Goal: Task Accomplishment & Management: Use online tool/utility

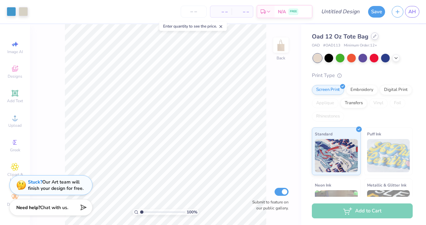
click at [373, 35] on icon at bounding box center [374, 36] width 3 height 3
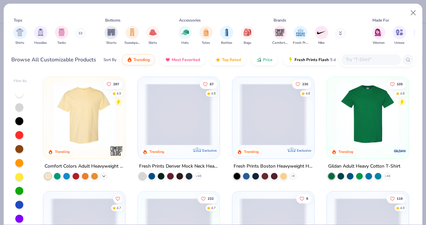
click at [103, 176] on icon at bounding box center [103, 176] width 5 height 5
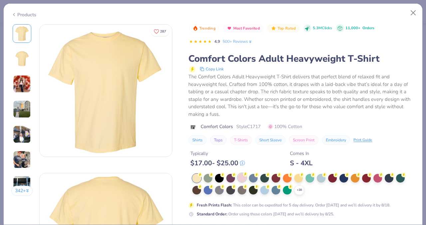
click at [243, 177] on icon at bounding box center [245, 174] width 5 height 5
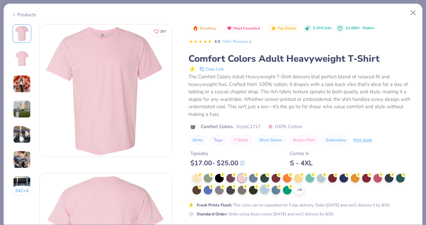
click at [265, 190] on div at bounding box center [264, 190] width 9 height 9
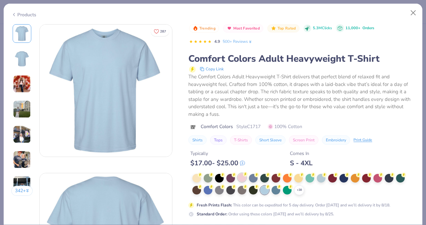
click at [242, 178] on div at bounding box center [241, 178] width 9 height 9
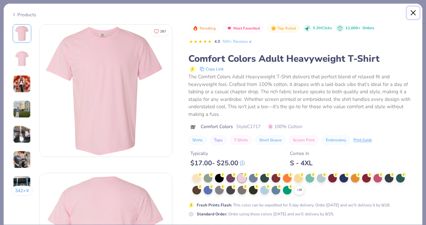
click at [413, 12] on button "Close" at bounding box center [413, 13] width 13 height 13
click at [409, 14] on button "Close" at bounding box center [413, 13] width 13 height 13
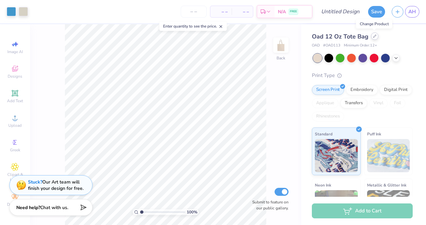
click at [373, 38] on div at bounding box center [374, 36] width 7 height 7
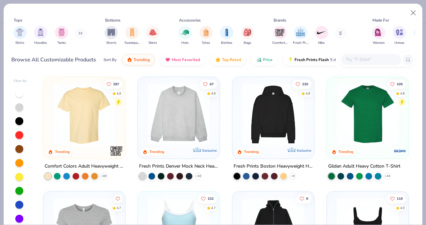
click at [69, 139] on img at bounding box center [84, 115] width 69 height 62
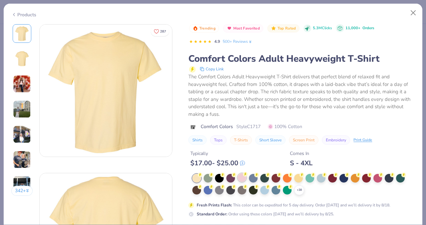
click at [241, 179] on div at bounding box center [241, 178] width 9 height 9
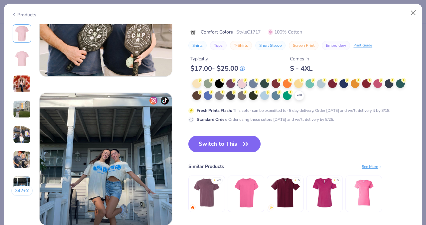
scroll to position [821, 0]
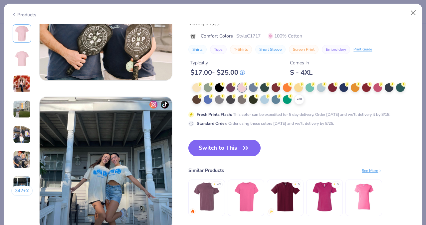
click at [224, 143] on button "Switch to This" at bounding box center [224, 148] width 72 height 17
click at [206, 155] on button "Switch to This" at bounding box center [224, 148] width 72 height 17
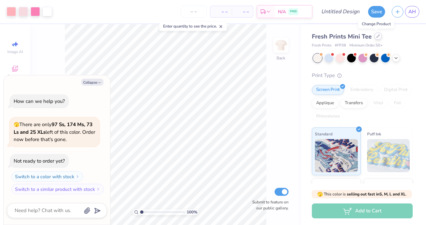
click at [376, 37] on icon at bounding box center [377, 36] width 3 height 3
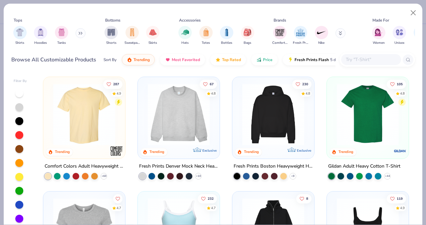
click at [99, 123] on img at bounding box center [84, 115] width 69 height 62
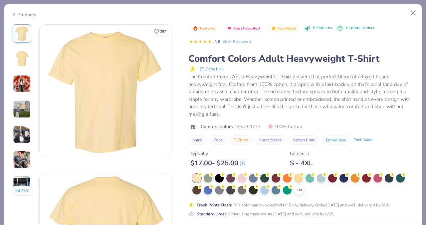
click at [240, 178] on div at bounding box center [241, 178] width 9 height 9
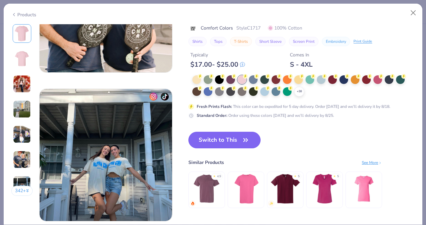
scroll to position [825, 0]
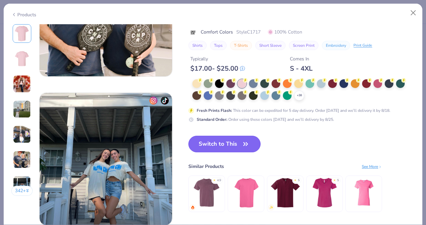
click at [241, 148] on icon "button" at bounding box center [245, 144] width 9 height 9
click at [131, 131] on img at bounding box center [106, 159] width 132 height 132
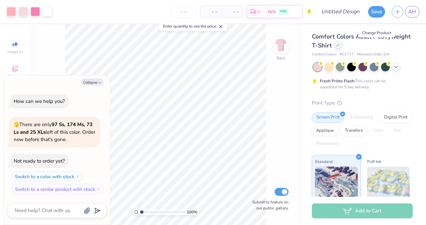
click at [340, 45] on icon at bounding box center [337, 45] width 3 height 3
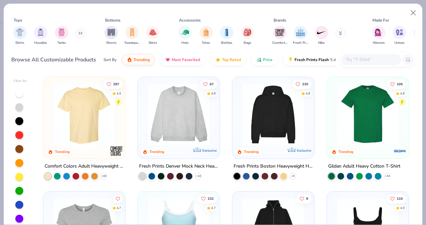
click at [84, 119] on img at bounding box center [84, 115] width 69 height 62
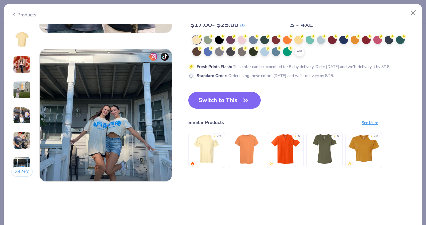
scroll to position [871, 0]
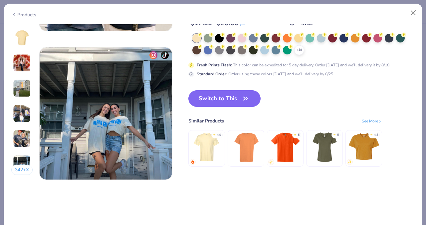
click at [134, 129] on img at bounding box center [106, 114] width 132 height 132
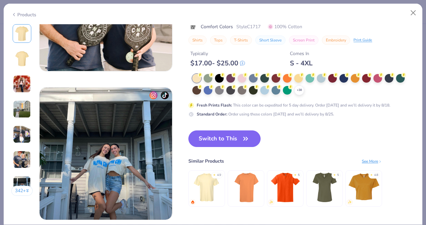
scroll to position [0, 0]
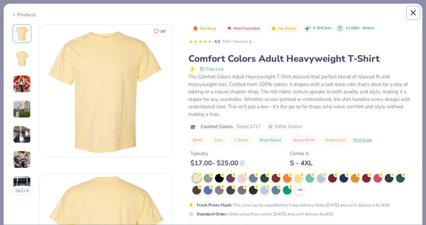
click at [409, 16] on button "Close" at bounding box center [413, 13] width 13 height 13
click at [413, 16] on button "Close" at bounding box center [413, 13] width 13 height 13
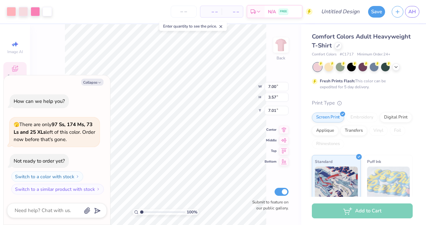
type textarea "x"
type input "10.14"
type input "5.17"
type input "5.41"
type textarea "x"
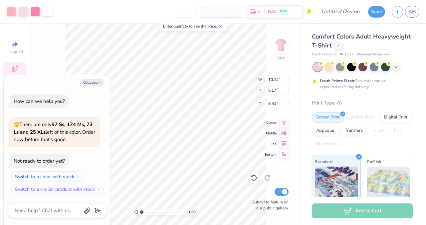
type input "11.81"
type input "6.02"
type textarea "x"
type input "3.57"
type textarea "x"
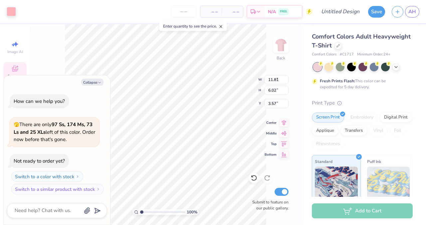
type input "3.13"
type input "4.06"
type input "3.62"
type textarea "x"
type input "3.31"
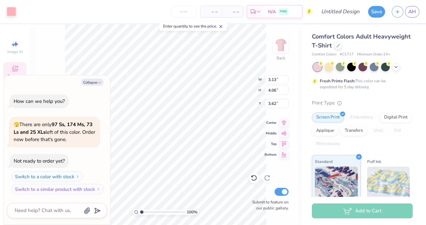
type input "4.47"
type input "3.94"
type textarea "x"
type input "3.86"
type textarea "x"
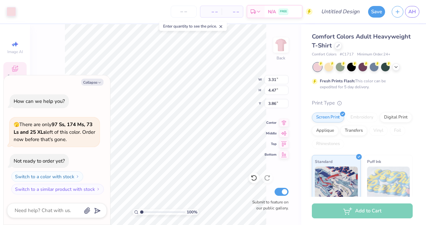
type input "4.53"
type input "3.91"
type textarea "x"
type input "3.86"
click at [64, 57] on div "100 % Back W 3.31 3.31 " H 4.53 4.53 " Y 3.86 3.86 " Center Middle Top Bottom S…" at bounding box center [165, 124] width 271 height 201
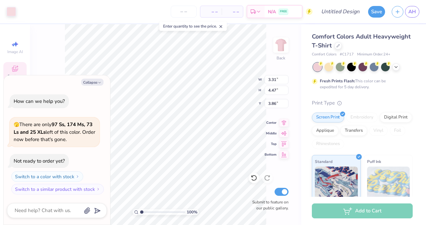
type textarea "x"
type input "4.53"
type textarea "x"
type input "12.50"
type textarea "x"
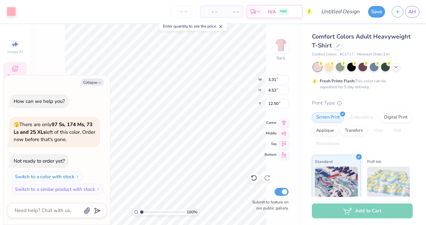
type input "4.47"
type input "3.86"
type textarea "x"
type input "11.34"
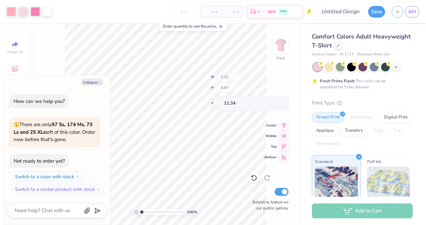
type textarea "x"
type input "3.37"
type input "4.60"
type input "3.89"
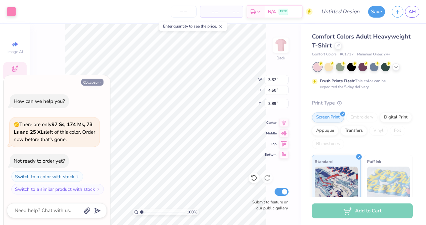
click at [97, 79] on button "Collapse" at bounding box center [92, 82] width 22 height 7
type textarea "x"
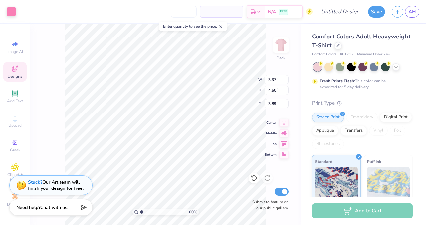
click at [13, 74] on span "Designs" at bounding box center [15, 76] width 15 height 5
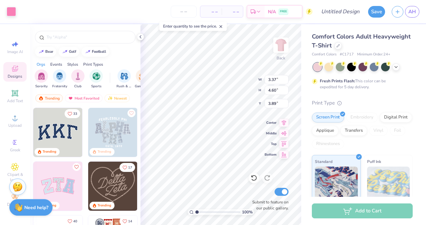
click at [13, 74] on span "Designs" at bounding box center [15, 76] width 15 height 5
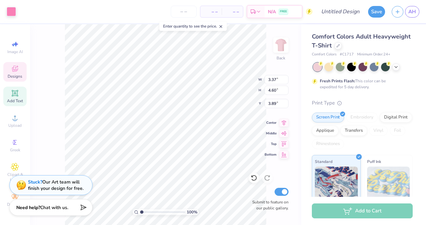
click at [14, 92] on icon at bounding box center [14, 93] width 5 height 5
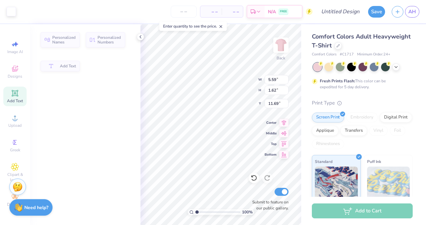
type input "5.59"
type input "1.62"
type input "11.69"
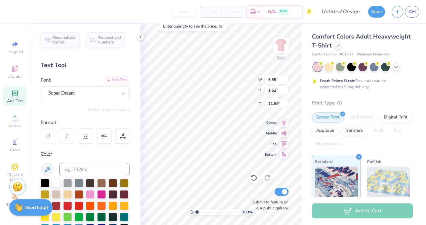
scroll to position [5, 1]
type input "3.31"
type input "4.53"
type input "16.25"
type input "4.47"
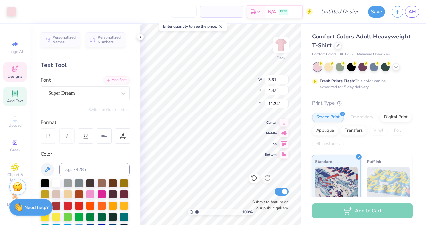
type input "16.28"
type input "3.00"
type textarea "UVP"
click at [103, 97] on div at bounding box center [82, 93] width 69 height 9
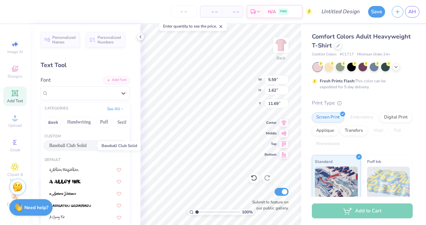
click at [86, 144] on span "Baseball Club Solid" at bounding box center [67, 145] width 37 height 7
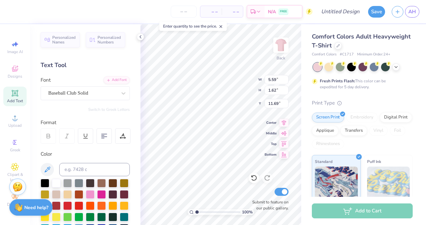
scroll to position [5, 1]
type input "8.96"
type input "3.50"
type input "4.27"
type input "8.53"
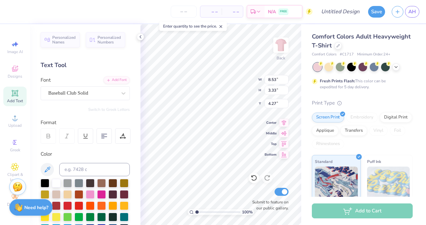
type input "3.33"
type input "5.00"
type input "8.53"
type input "3.33"
type input "5.01"
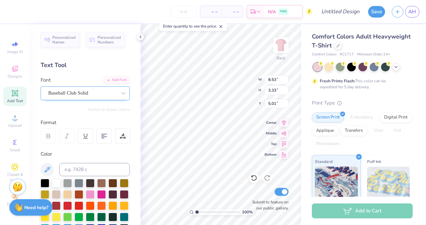
click at [105, 96] on div "Baseball Club Solid" at bounding box center [83, 93] width 70 height 10
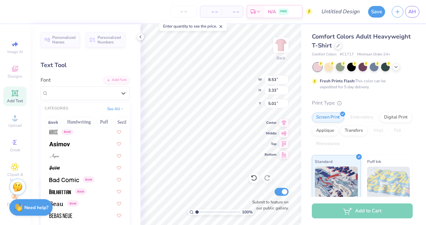
scroll to position [269, 0]
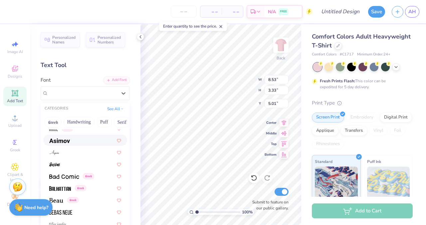
click at [89, 143] on div at bounding box center [85, 140] width 72 height 7
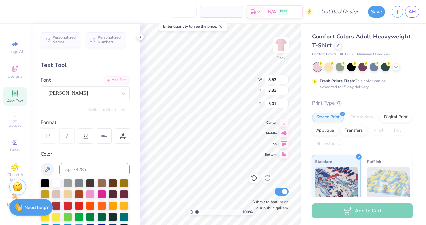
type input "8.81"
type input "3.41"
type input "4.97"
click at [60, 91] on div "Asimov" at bounding box center [83, 93] width 70 height 10
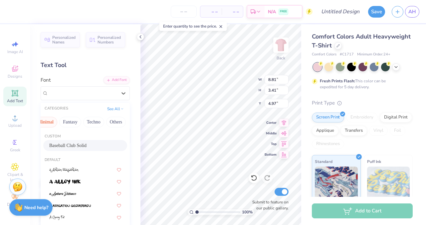
scroll to position [0, 201]
click at [85, 123] on button "Techno" at bounding box center [93, 122] width 21 height 11
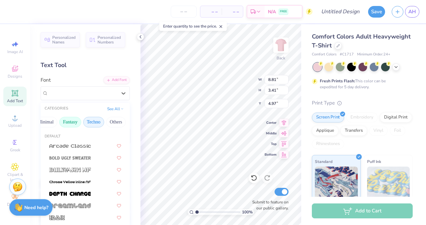
click at [66, 123] on button "Fantasy" at bounding box center [70, 122] width 22 height 11
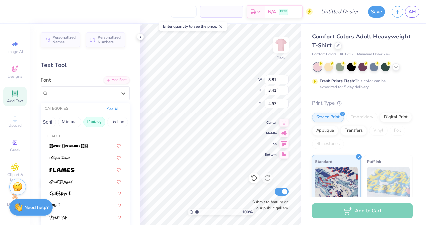
scroll to position [0, 160]
click at [78, 124] on button "Minimal" at bounding box center [84, 122] width 23 height 11
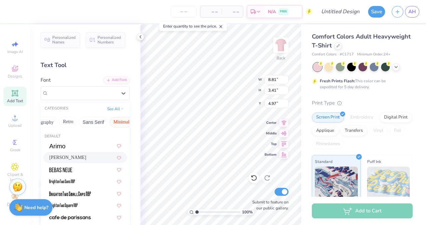
scroll to position [0, 122]
click at [88, 123] on button "Sans Serif" at bounding box center [93, 122] width 29 height 11
click at [64, 119] on button "Retro" at bounding box center [69, 122] width 18 height 11
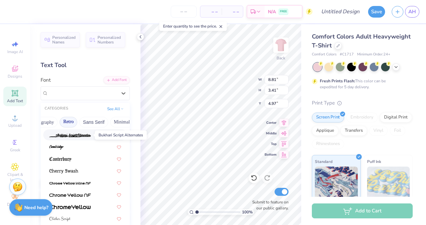
scroll to position [172, 0]
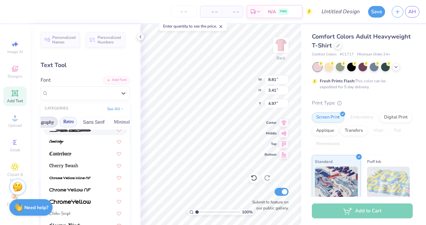
click at [48, 124] on button "Calligraphy" at bounding box center [42, 122] width 29 height 11
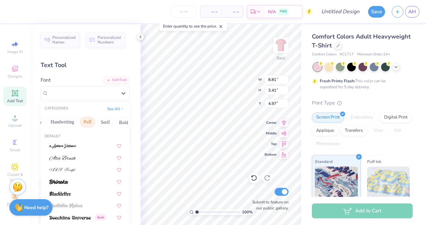
scroll to position [0, 16]
click at [66, 122] on button "Handwriting" at bounding box center [62, 122] width 31 height 11
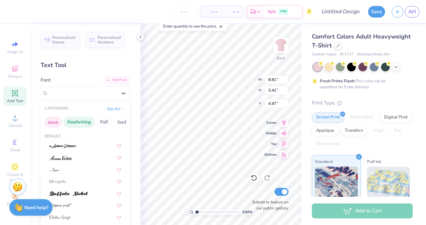
click at [47, 119] on button "Greek" at bounding box center [53, 122] width 17 height 11
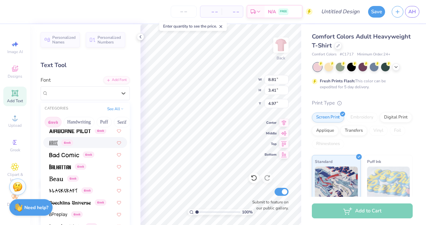
scroll to position [59, 0]
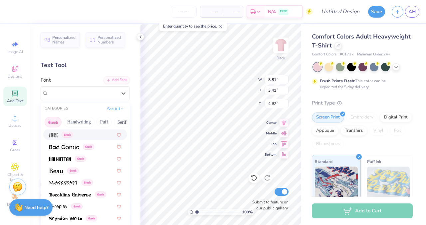
click at [55, 135] on img at bounding box center [53, 135] width 8 height 5
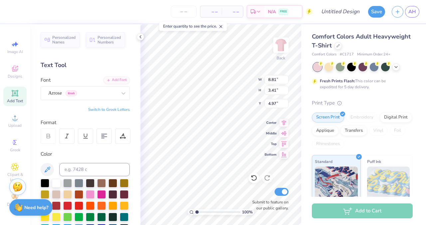
type input "3.69"
type input "4.37"
type input "4.49"
click at [63, 97] on div "Arrose Greek" at bounding box center [83, 93] width 70 height 10
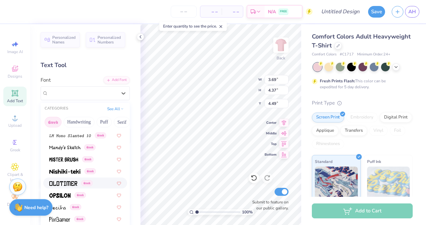
scroll to position [322, 0]
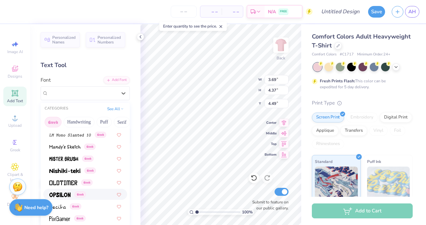
click at [66, 194] on img at bounding box center [59, 195] width 21 height 5
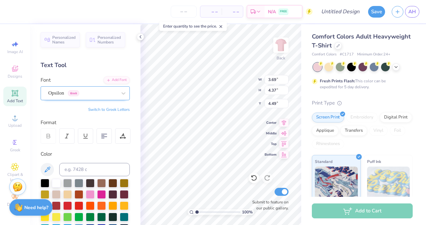
type input "6.68"
type input "3.47"
type input "4.95"
click at [108, 92] on div "Opsilon Greek" at bounding box center [83, 93] width 70 height 10
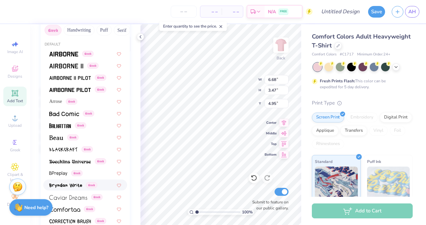
scroll to position [92, 0]
click at [84, 31] on button "Handwriting" at bounding box center [79, 30] width 31 height 11
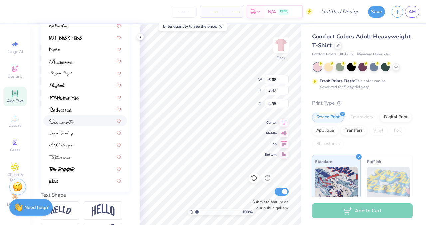
scroll to position [123, 0]
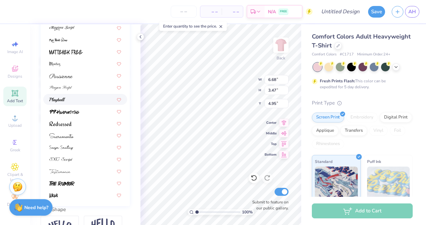
click at [81, 97] on div at bounding box center [85, 99] width 72 height 7
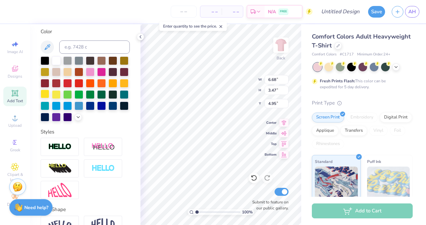
type input "9.86"
type input "3.40"
type input "4.98"
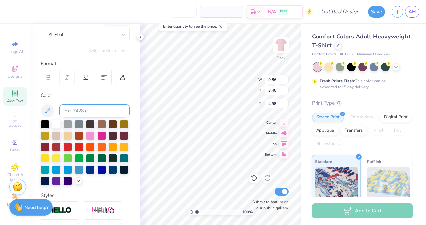
scroll to position [58, 0]
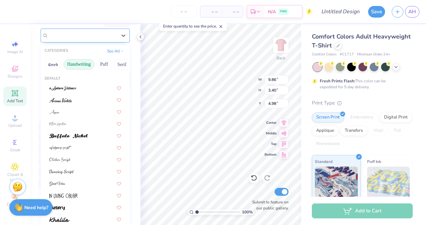
click at [84, 38] on div "Playball" at bounding box center [83, 35] width 70 height 10
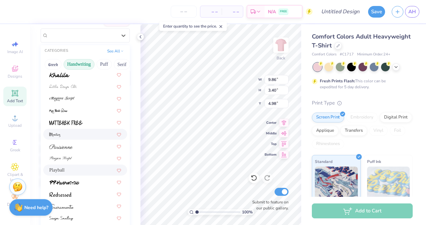
scroll to position [151, 0]
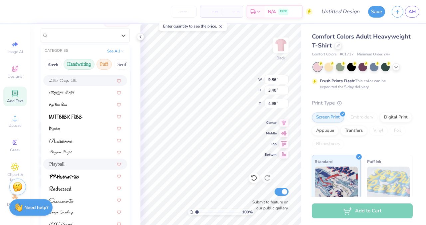
click at [102, 60] on button "Puff" at bounding box center [103, 64] width 15 height 11
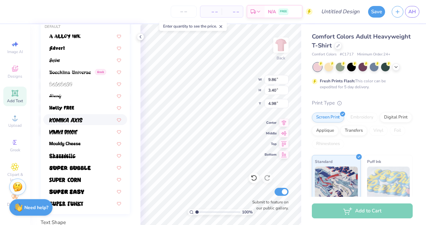
scroll to position [112, 0]
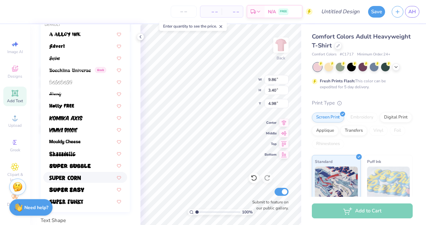
click at [73, 176] on span at bounding box center [65, 177] width 32 height 7
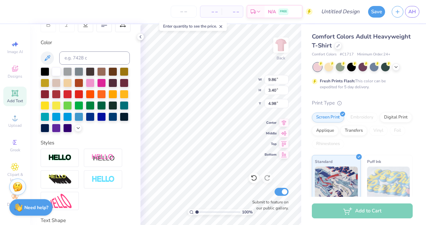
type input "7.42"
type input "3.06"
type input "5.15"
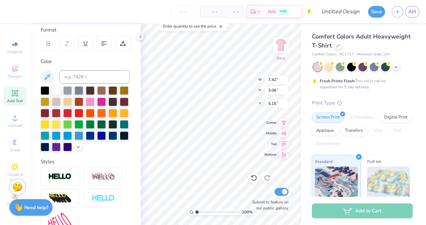
scroll to position [82, 0]
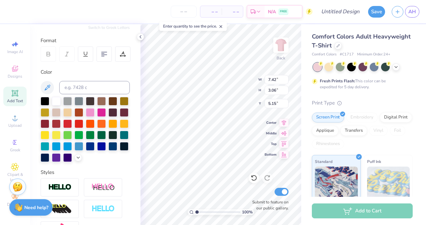
type input "8.47"
type input "3.50"
type input "4.71"
type input "9.09"
type input "3.75"
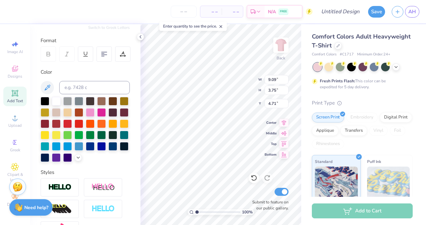
type input "4.46"
click at [284, 121] on icon at bounding box center [283, 122] width 9 height 8
click at [284, 124] on icon at bounding box center [284, 122] width 4 height 6
click at [49, 85] on icon at bounding box center [47, 88] width 8 height 8
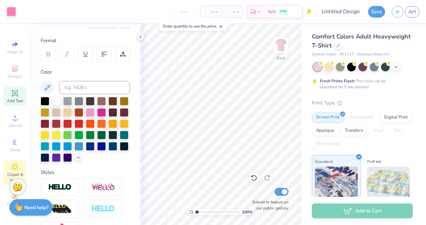
click at [16, 171] on div "Clipart & logos" at bounding box center [14, 173] width 23 height 25
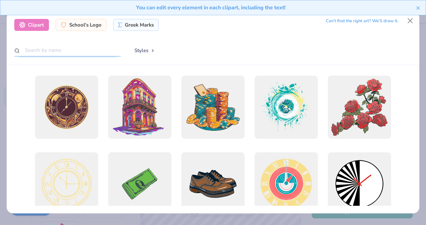
click at [58, 49] on input "text" at bounding box center [67, 50] width 106 height 12
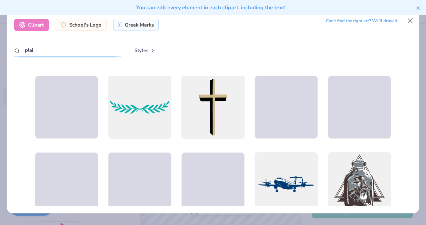
click at [38, 48] on input "plai" at bounding box center [67, 50] width 106 height 12
type input "plaid"
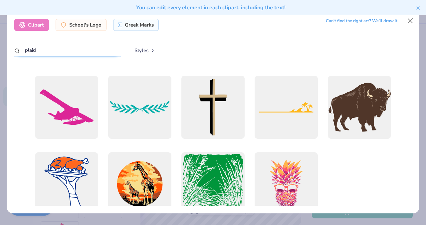
scroll to position [23, 0]
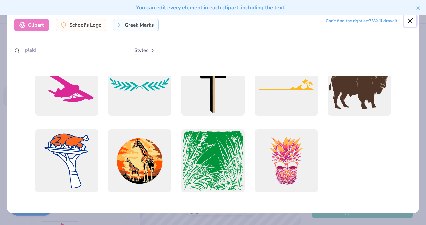
click at [409, 21] on button "Close" at bounding box center [410, 21] width 13 height 13
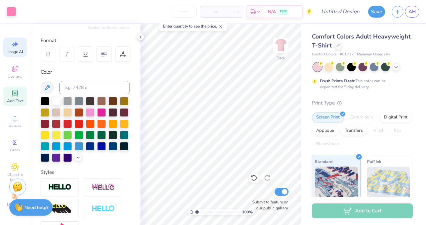
click at [15, 50] on span "Image AI" at bounding box center [15, 51] width 16 height 5
select select "4"
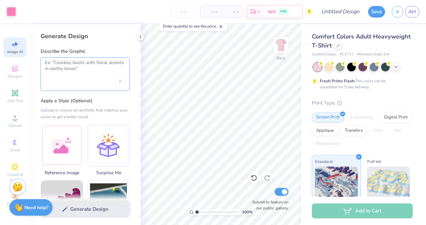
click at [110, 72] on textarea at bounding box center [85, 68] width 80 height 17
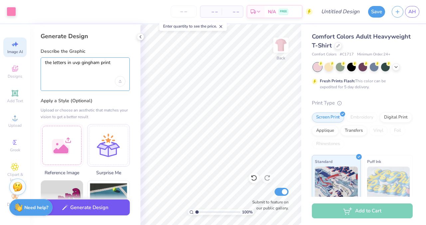
type textarea "the letters in uvp gingham print"
click at [80, 206] on button "Generate Design" at bounding box center [85, 208] width 89 height 16
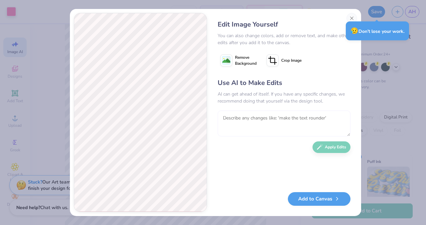
click at [301, 125] on textarea at bounding box center [284, 124] width 133 height 26
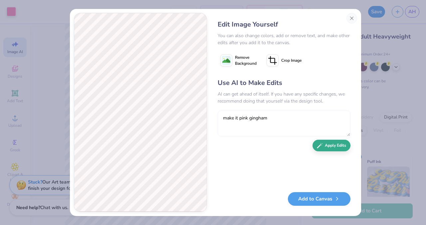
type textarea "make it pink gingham"
click at [321, 148] on button "Apply Edits" at bounding box center [331, 146] width 38 height 12
click at [238, 65] on span "Remove Background" at bounding box center [246, 61] width 22 height 12
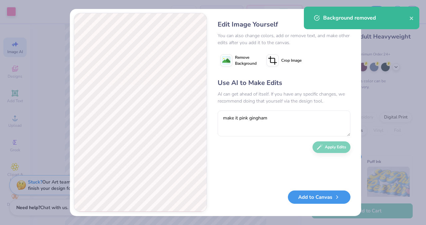
click at [299, 202] on button "Add to Canvas" at bounding box center [319, 198] width 63 height 14
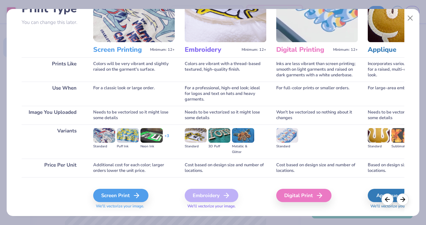
scroll to position [68, 0]
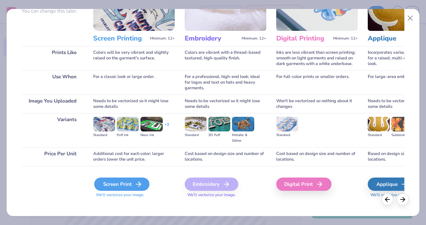
click at [124, 182] on div "Screen Print" at bounding box center [121, 184] width 55 height 13
click at [125, 185] on div "Screen Print" at bounding box center [121, 184] width 55 height 13
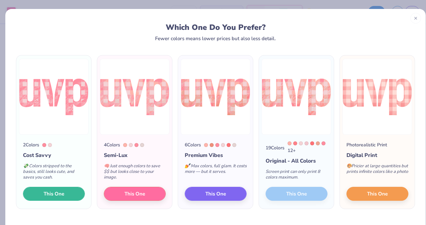
drag, startPoint x: 52, startPoint y: 194, endPoint x: 38, endPoint y: 133, distance: 62.1
click at [38, 133] on div "2 Colors Cost Savvy 💸 Colors stripped to the basics, still looks cute, and save…" at bounding box center [53, 132] width 75 height 154
click at [356, 197] on button "This One" at bounding box center [377, 193] width 62 height 14
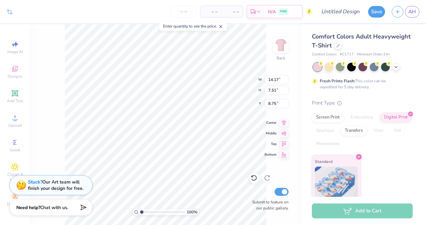
type input "9.88"
type input "5.23"
type input "4.37"
type input "9.45"
type input "5.00"
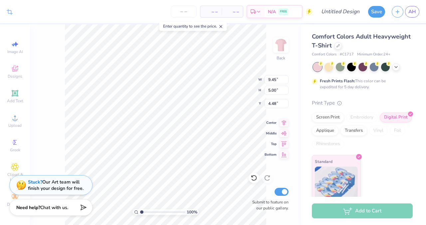
type input "14.08"
click at [22, 45] on div "Image AI" at bounding box center [14, 48] width 23 height 20
select select "4"
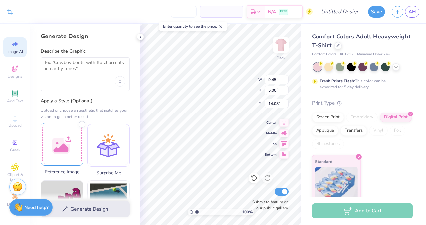
click at [63, 138] on div "Crop Image – – Per Item – – Total Est. Delivery N/A FREE Design Title Save AH I…" at bounding box center [213, 112] width 426 height 225
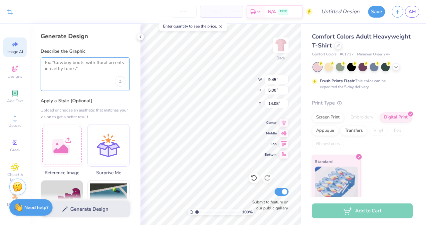
click at [81, 72] on textarea at bounding box center [85, 68] width 80 height 17
type input "14.89"
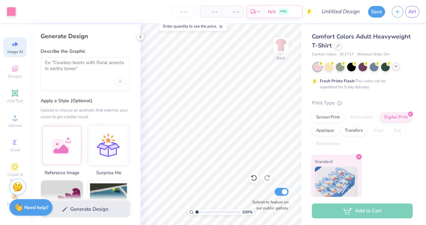
click at [395, 66] on icon at bounding box center [395, 66] width 5 height 5
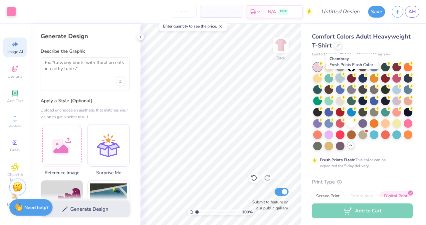
click at [344, 78] on div at bounding box center [340, 78] width 9 height 9
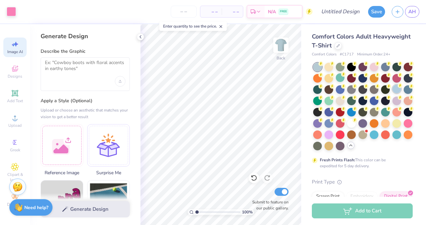
click at [392, 93] on div at bounding box center [396, 89] width 9 height 9
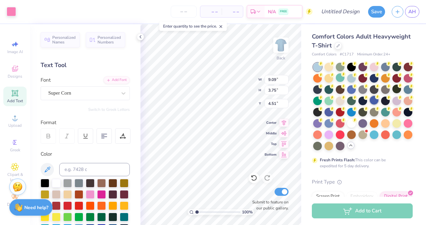
type input "4.51"
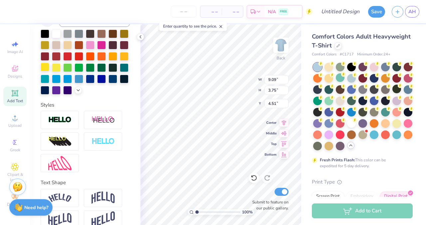
scroll to position [172, 0]
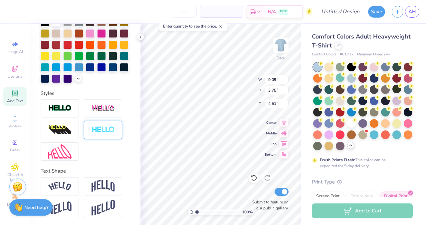
click at [89, 135] on div at bounding box center [103, 130] width 38 height 18
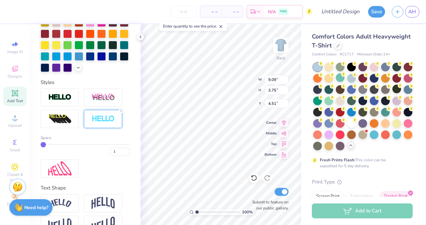
type input "9.17"
type input "3.83"
type input "4.47"
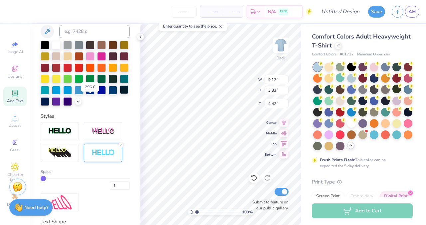
scroll to position [138, 0]
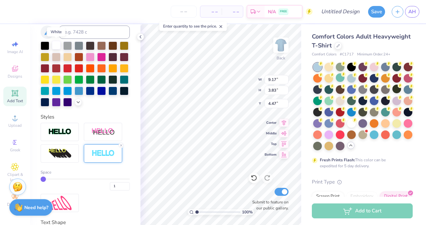
click at [55, 43] on div at bounding box center [56, 45] width 9 height 9
type input "2"
type input "3"
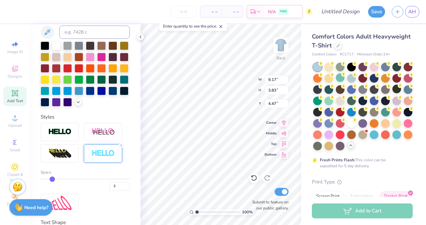
type input "9.24"
type input "3.90"
type input "4.43"
type input "2"
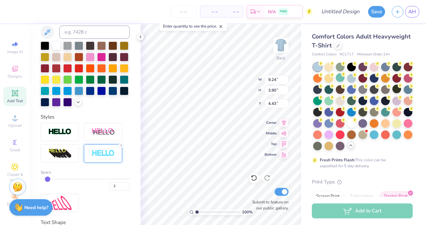
type input "3"
drag, startPoint x: 43, startPoint y: 190, endPoint x: 52, endPoint y: 191, distance: 8.7
click at [50, 180] on input "range" at bounding box center [85, 179] width 89 height 1
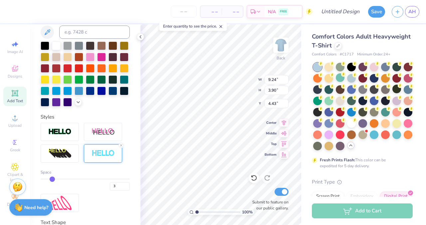
type input "9.32"
type input "3.98"
type input "4.39"
click at [62, 191] on div "3" at bounding box center [85, 185] width 89 height 12
type input "6"
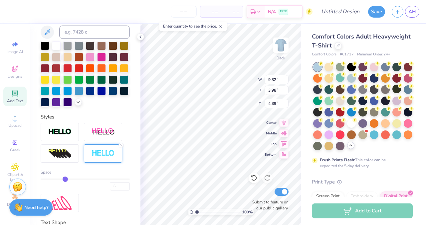
type input "6"
click at [62, 180] on input "range" at bounding box center [85, 179] width 89 height 1
type input "9.55"
type input "4.21"
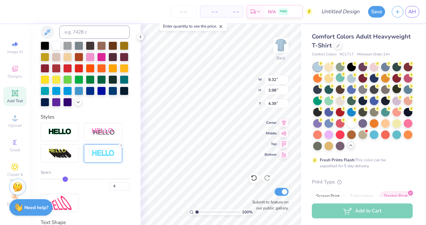
type input "4.28"
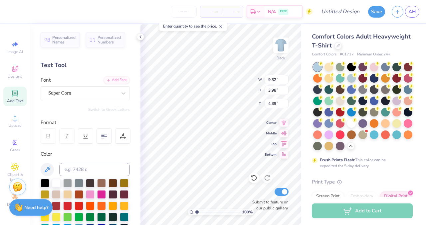
scroll to position [138, 0]
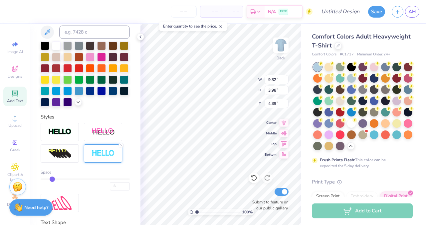
type input "2"
click at [47, 180] on input "range" at bounding box center [85, 179] width 89 height 1
type input "9.24"
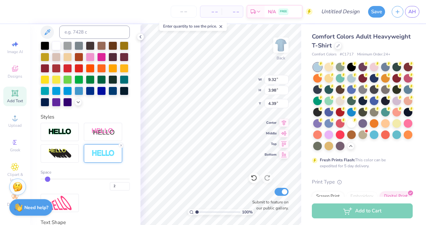
type input "3.90"
type input "4.43"
type input "3"
type input "9.32"
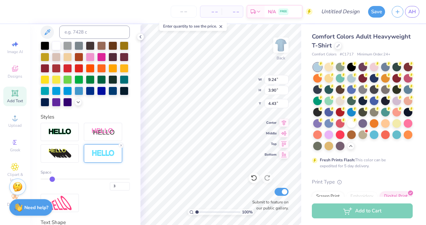
type input "3.98"
type input "4.39"
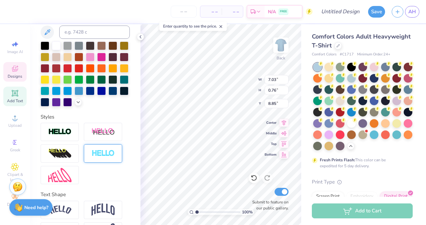
type input "9.60"
type textarea "Union Varsity Pom"
type input "0.87"
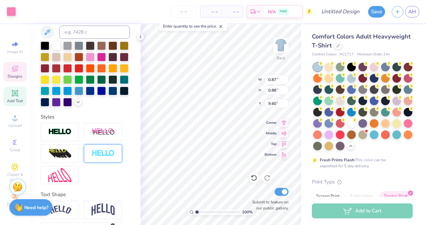
type input "0.88"
type input "12.99"
type input "0.87"
type input "8.73"
type input "9.52"
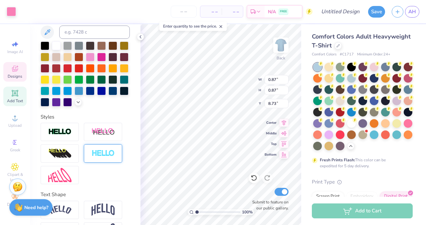
type input "0.76"
type input "9.60"
click at [77, 102] on polyline at bounding box center [78, 101] width 3 height 1
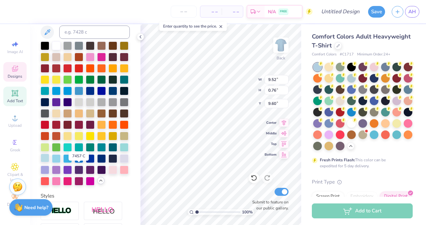
click at [49, 163] on div at bounding box center [45, 158] width 9 height 9
click at [61, 163] on div at bounding box center [56, 158] width 9 height 9
click at [72, 163] on div at bounding box center [67, 158] width 9 height 9
type input "9.59"
click at [57, 46] on div at bounding box center [56, 45] width 9 height 9
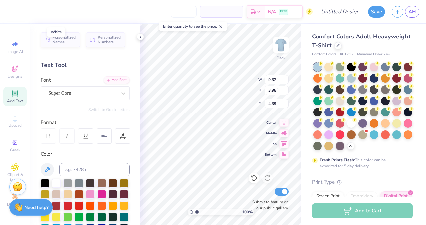
scroll to position [138, 0]
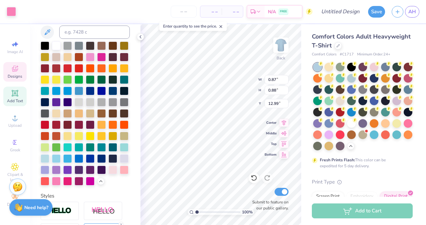
type input "0.87"
type input "0.88"
click at [83, 163] on div at bounding box center [78, 158] width 9 height 9
type input "15.10"
type input "9.32"
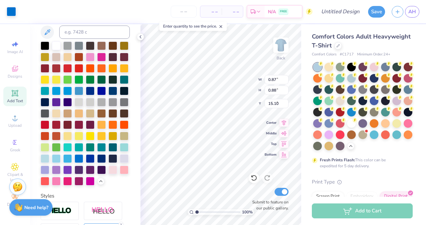
type input "3.98"
type input "4.39"
click at [55, 43] on div at bounding box center [56, 45] width 9 height 9
click at [15, 166] on icon at bounding box center [14, 167] width 3 height 3
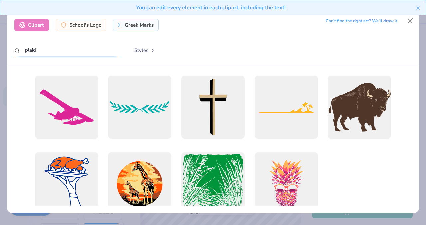
drag, startPoint x: 50, startPoint y: 54, endPoint x: 12, endPoint y: 47, distance: 37.8
click at [12, 47] on div "Clipart School's Logo Greek Marks Can’t find the right art? We’ll draw it. plai…" at bounding box center [213, 39] width 412 height 54
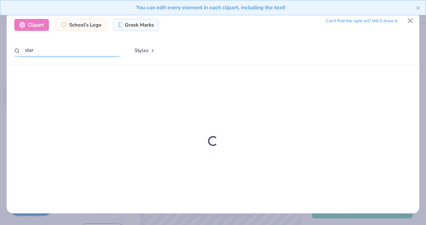
type input "star"
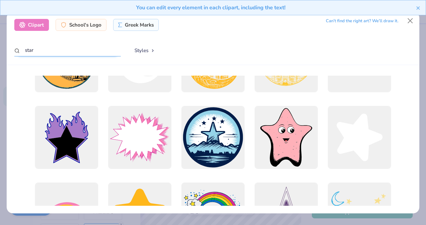
scroll to position [239, 0]
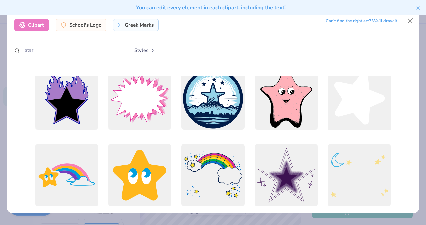
click at [365, 112] on div at bounding box center [359, 99] width 70 height 70
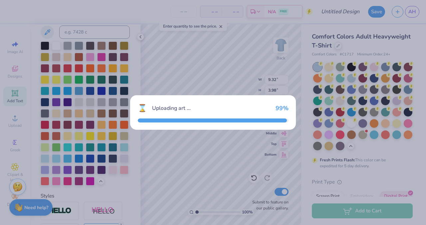
type input "14.17"
type input "14.70"
type input "3.00"
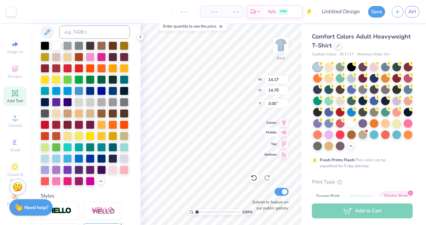
type input "3.09"
type input "3.21"
click at [83, 163] on div at bounding box center [78, 158] width 9 height 9
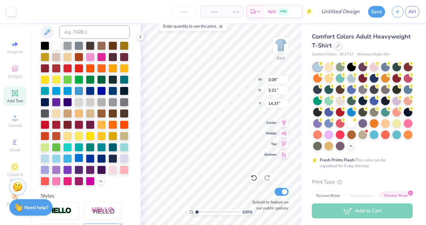
type input "15.54"
type input "9.32"
type input "3.98"
type input "4.39"
click at [55, 44] on div at bounding box center [56, 45] width 9 height 9
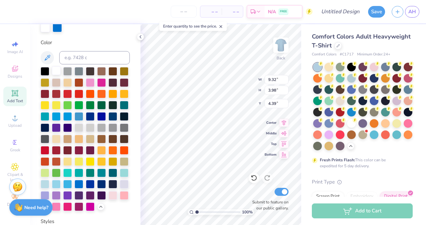
scroll to position [138, 0]
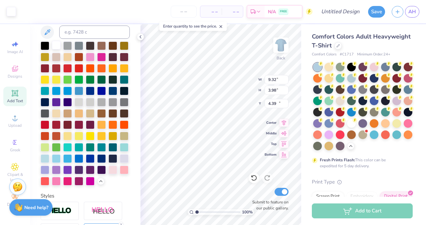
type input "3.09"
type input "3.21"
type input "15.54"
click at [11, 13] on div at bounding box center [11, 10] width 9 height 9
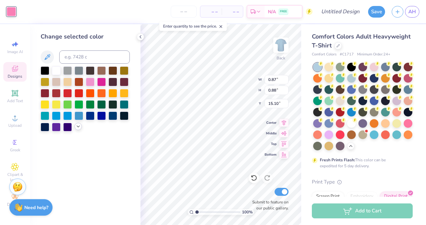
click at [79, 128] on icon at bounding box center [77, 126] width 5 height 5
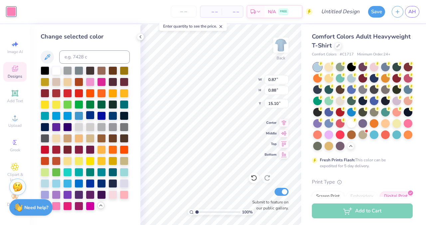
click at [87, 115] on div at bounding box center [90, 115] width 9 height 9
click at [81, 115] on div at bounding box center [78, 115] width 9 height 9
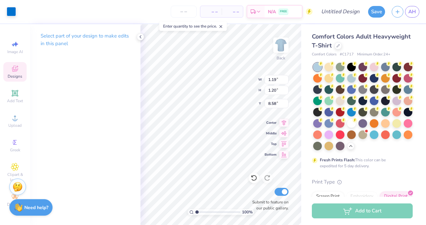
type input "8.37"
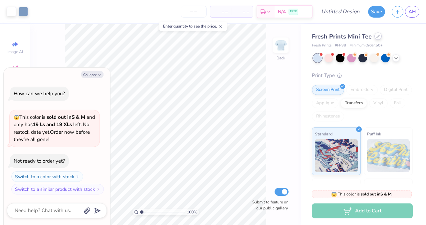
click at [376, 38] on icon at bounding box center [377, 36] width 3 height 3
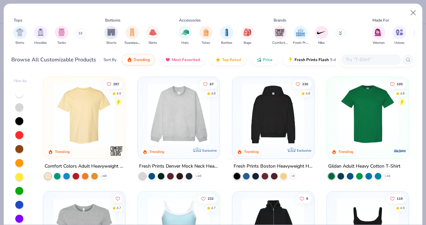
click at [92, 111] on img at bounding box center [84, 115] width 69 height 62
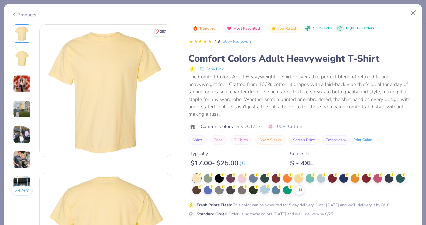
click at [267, 191] on div at bounding box center [264, 190] width 9 height 9
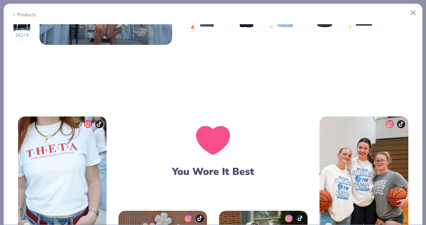
scroll to position [808, 0]
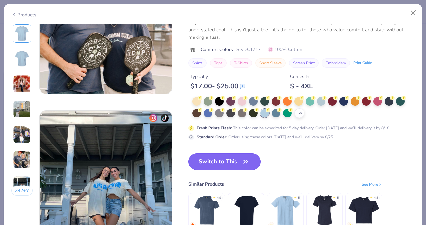
click at [225, 162] on button "Switch to This" at bounding box center [224, 162] width 72 height 17
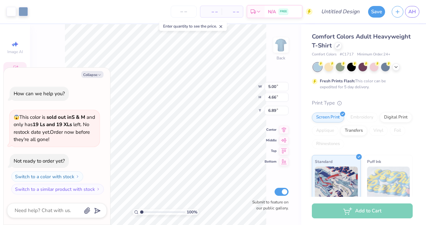
type textarea "x"
type input "6.90"
type textarea "x"
type input "4.63"
type textarea "x"
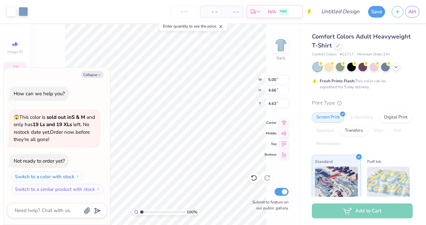
type input "8.40"
type input "7.83"
type textarea "x"
type input "4.67"
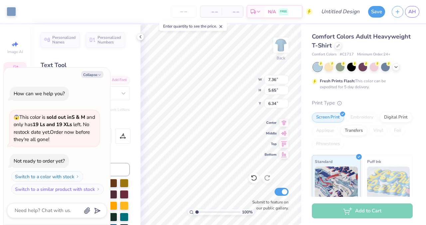
scroll to position [5, 1]
click at [94, 74] on button "Collapse" at bounding box center [92, 74] width 22 height 7
type textarea "x"
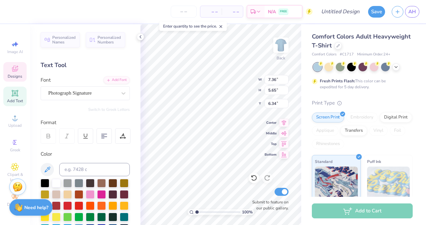
type textarea "U"
type textarea "u"
type textarea "U"
type textarea "uvp"
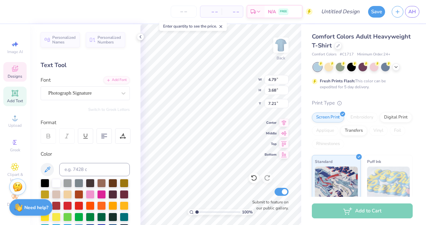
type input "7.21"
type input "4.54"
type input "3.81"
type input "7.18"
type input "2.67"
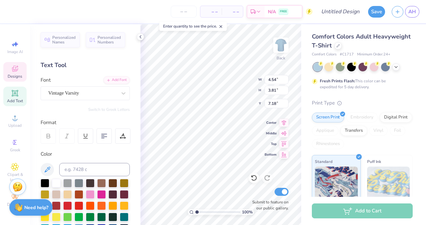
type input "0.58"
type input "10.41"
type input "10.36"
type input "10.15"
type input "2.35"
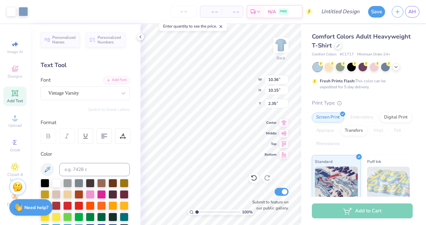
type input "11.06"
type input "10.84"
type input "4.42"
